Goal: Transaction & Acquisition: Purchase product/service

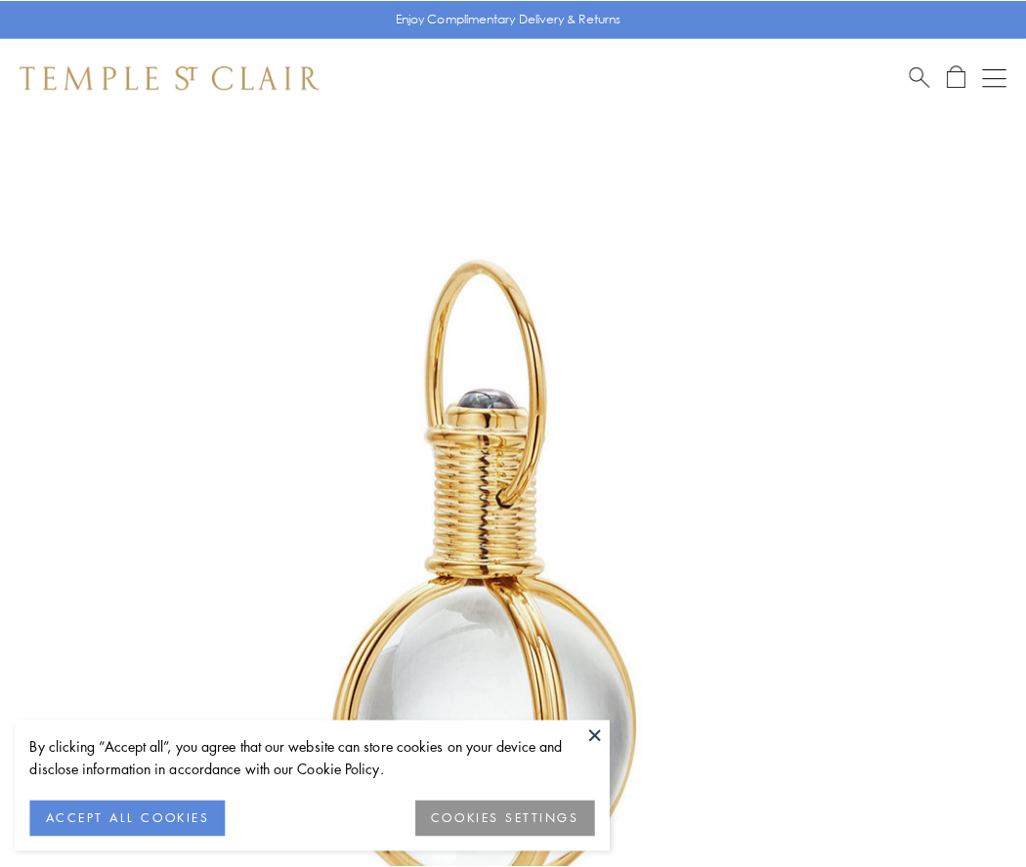
scroll to position [510, 0]
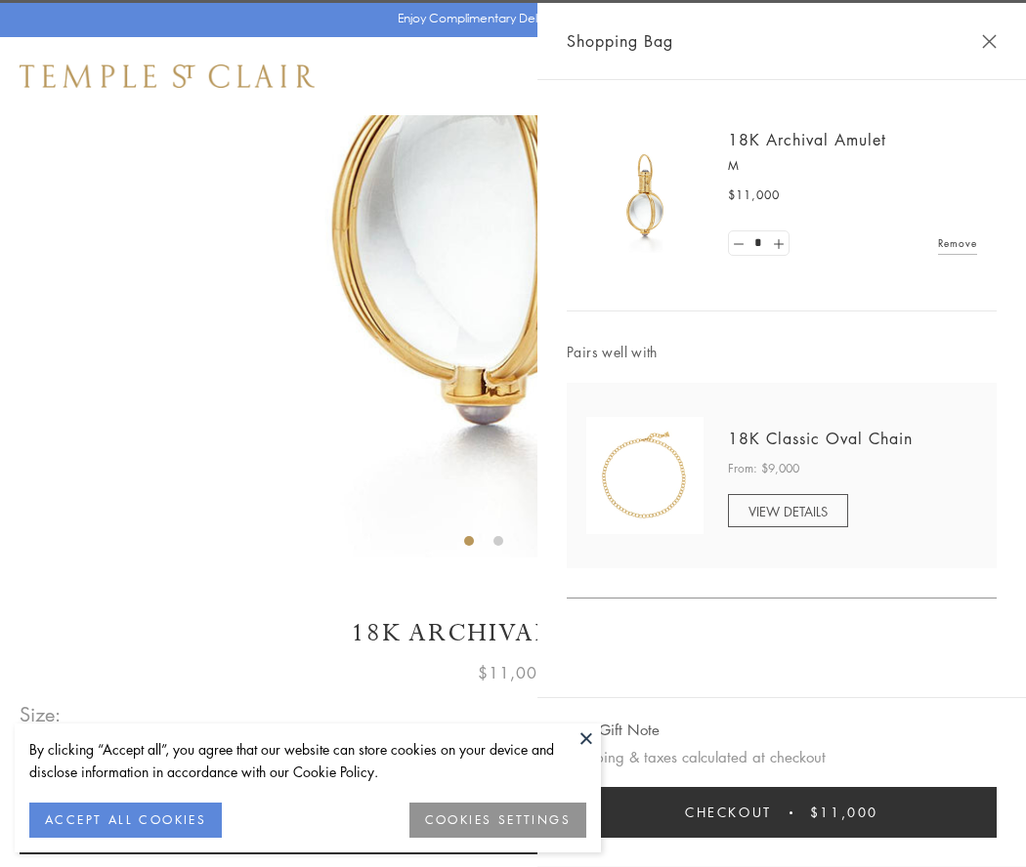
click at [781, 813] on button "Checkout $11,000" at bounding box center [782, 812] width 430 height 51
